Goal: Information Seeking & Learning: Learn about a topic

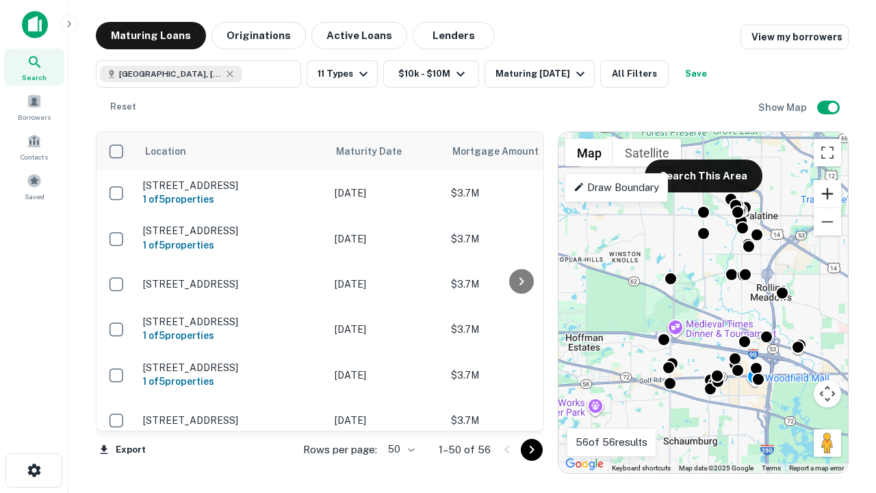
click at [827, 194] on button "Zoom in" at bounding box center [827, 193] width 27 height 27
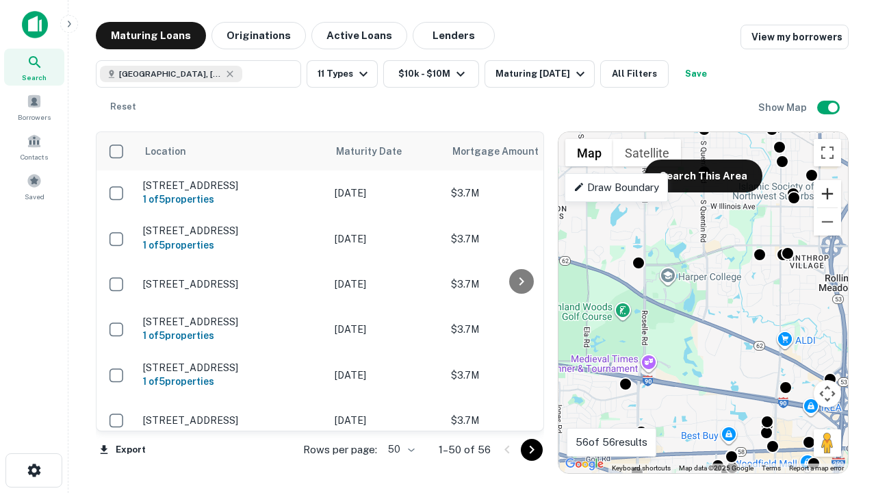
click at [827, 194] on button "Zoom in" at bounding box center [827, 193] width 27 height 27
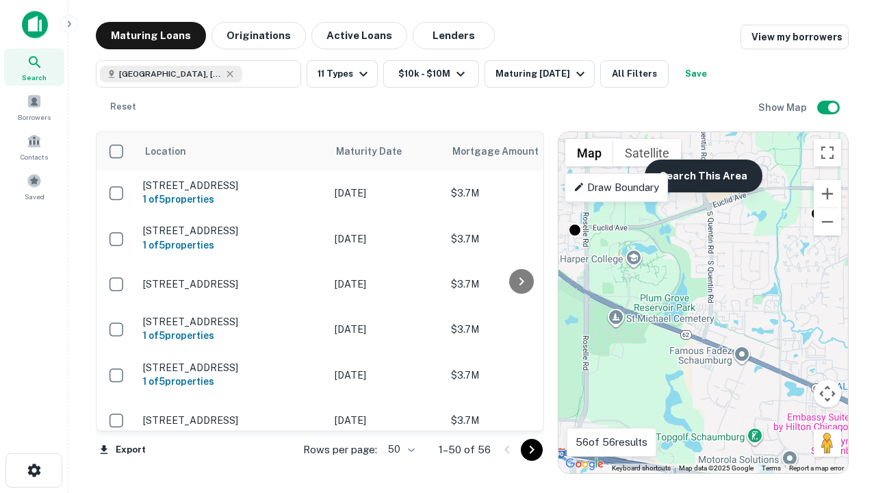
click at [703, 176] on button "Search This Area" at bounding box center [704, 175] width 118 height 33
